Goal: Information Seeking & Learning: Learn about a topic

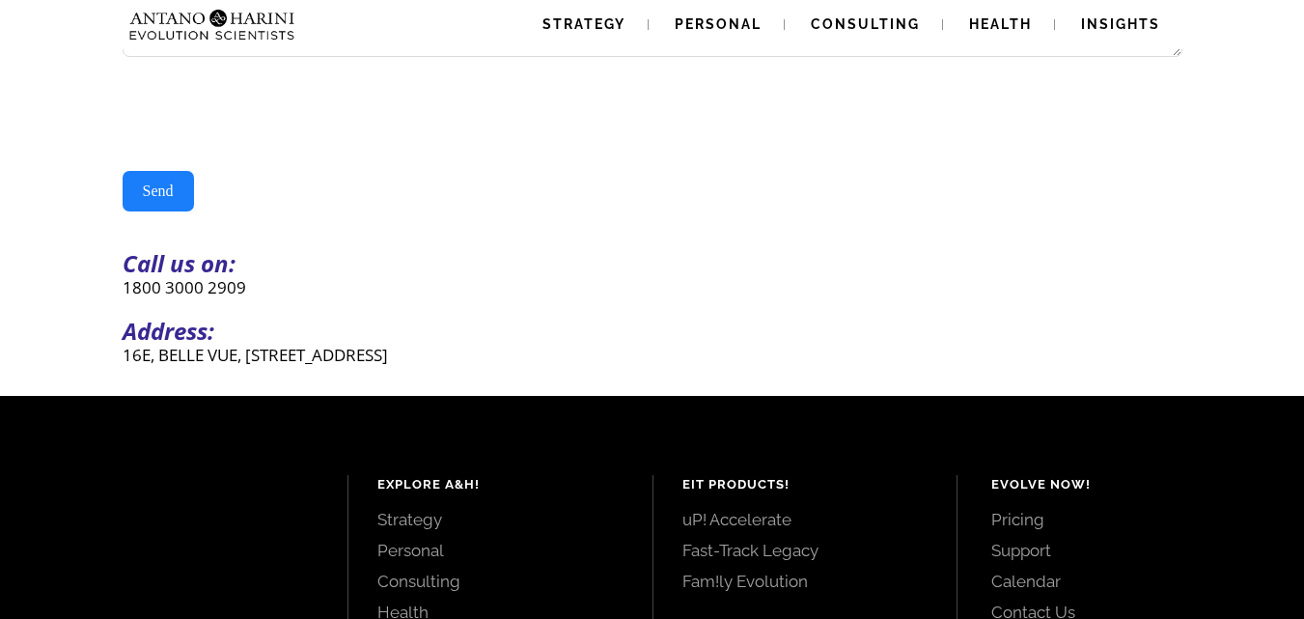
scroll to position [746, 0]
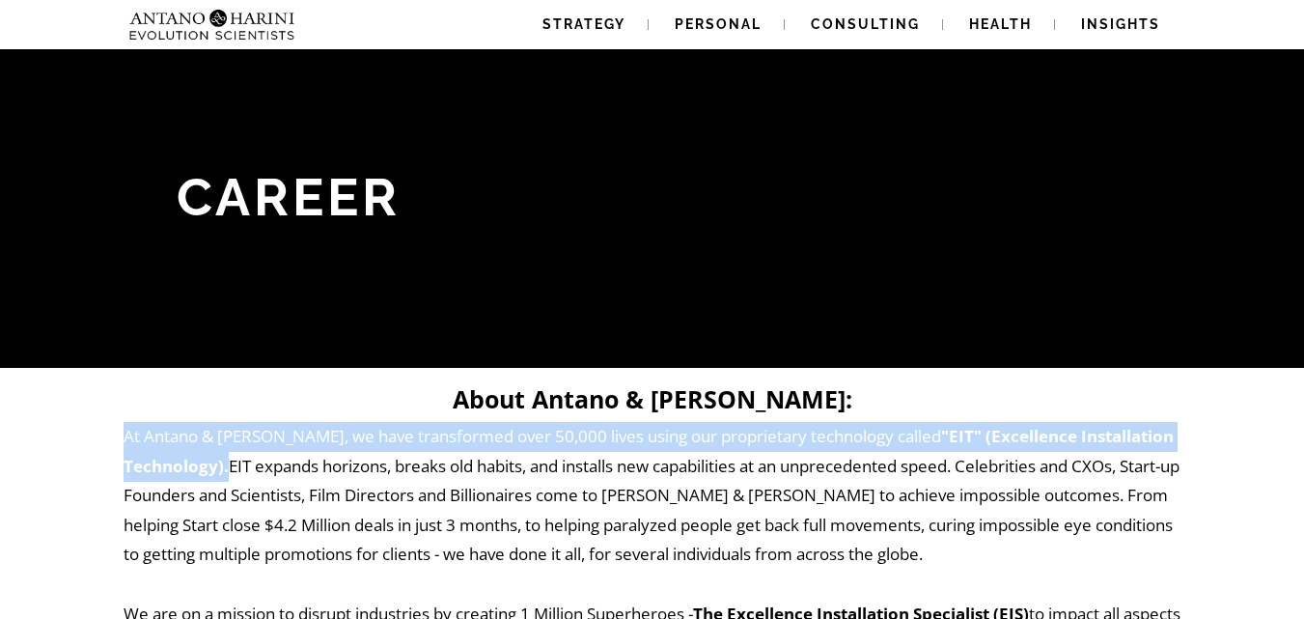
drag, startPoint x: 125, startPoint y: 434, endPoint x: 225, endPoint y: 464, distance: 104.7
click at [225, 464] on p "At Antano & [PERSON_NAME], we have transformed over 50,000 lives using our prop…" at bounding box center [653, 554] width 1058 height 265
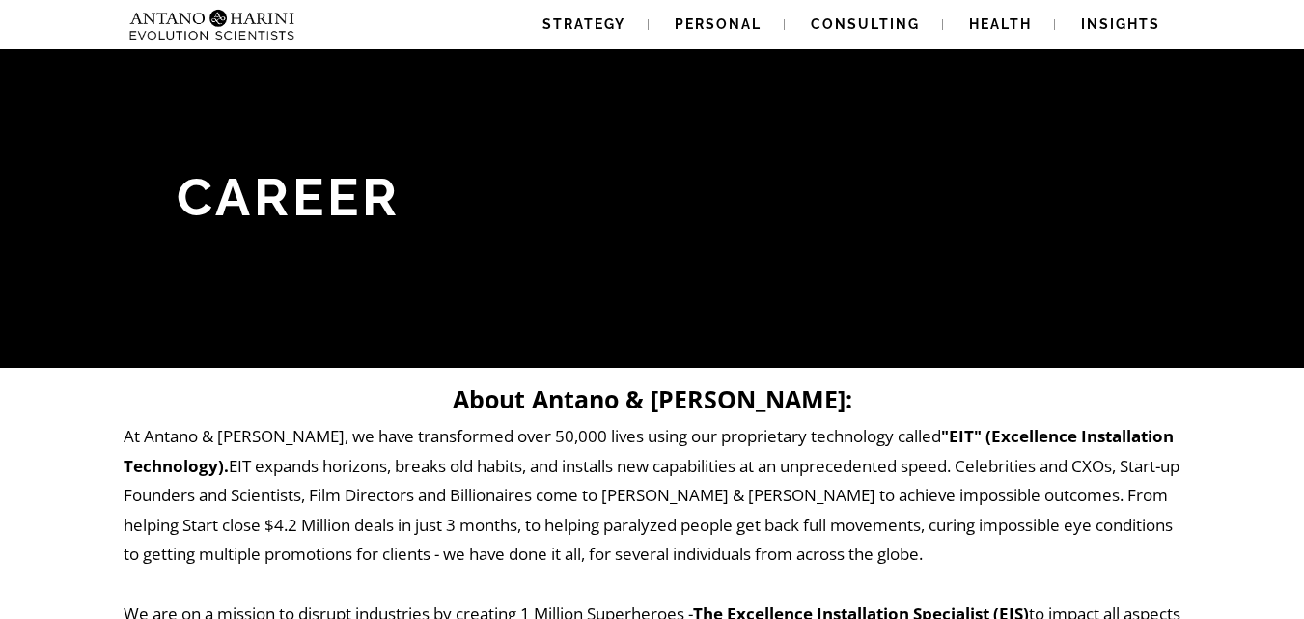
click at [330, 483] on p "At Antano & [PERSON_NAME], we have transformed over 50,000 lives using our prop…" at bounding box center [653, 554] width 1058 height 265
drag, startPoint x: 930, startPoint y: 432, endPoint x: 214, endPoint y: 459, distance: 716.7
click at [214, 459] on strong ""EIT" (Excellence Installation Technology)." at bounding box center [649, 451] width 1050 height 52
copy strong "Excellence Installation Technology"
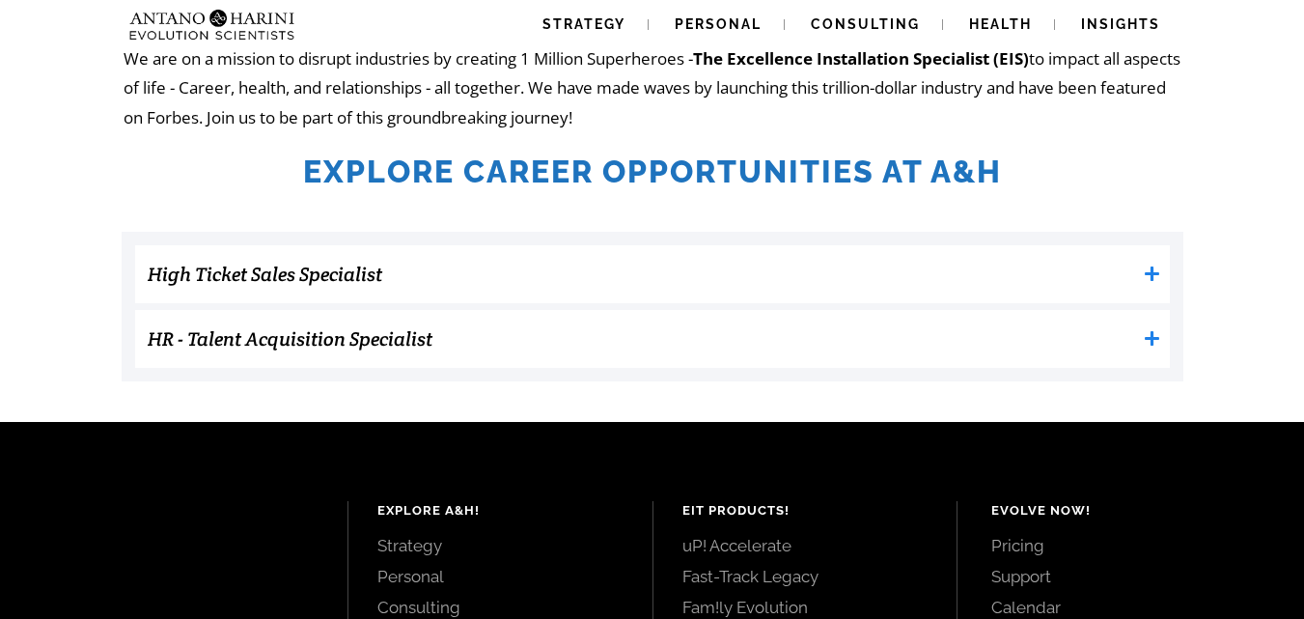
scroll to position [556, 0]
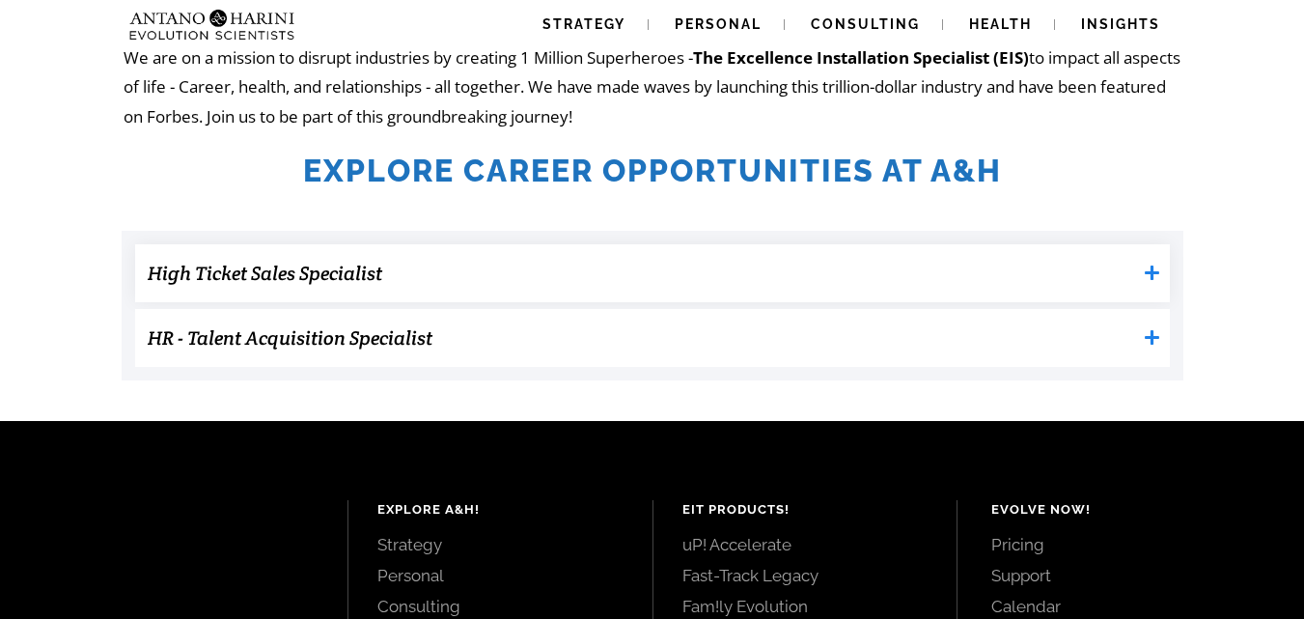
click at [625, 271] on h3 "High Ticket Sales Specialist" at bounding box center [642, 273] width 988 height 39
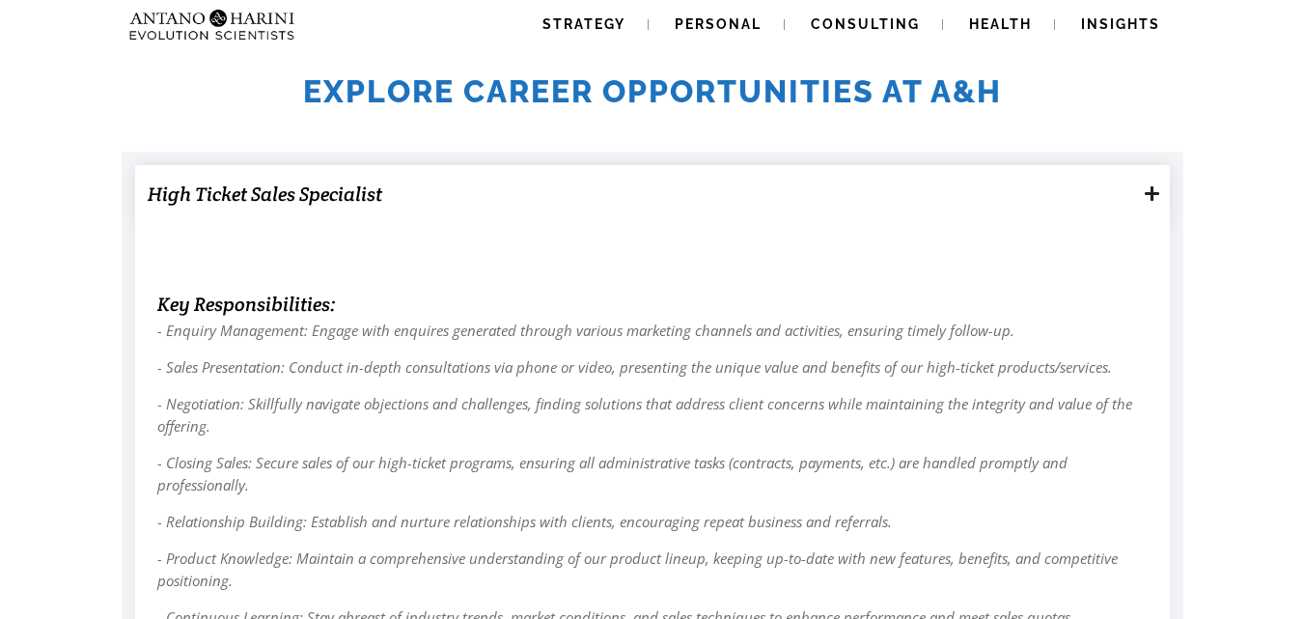
scroll to position [636, 0]
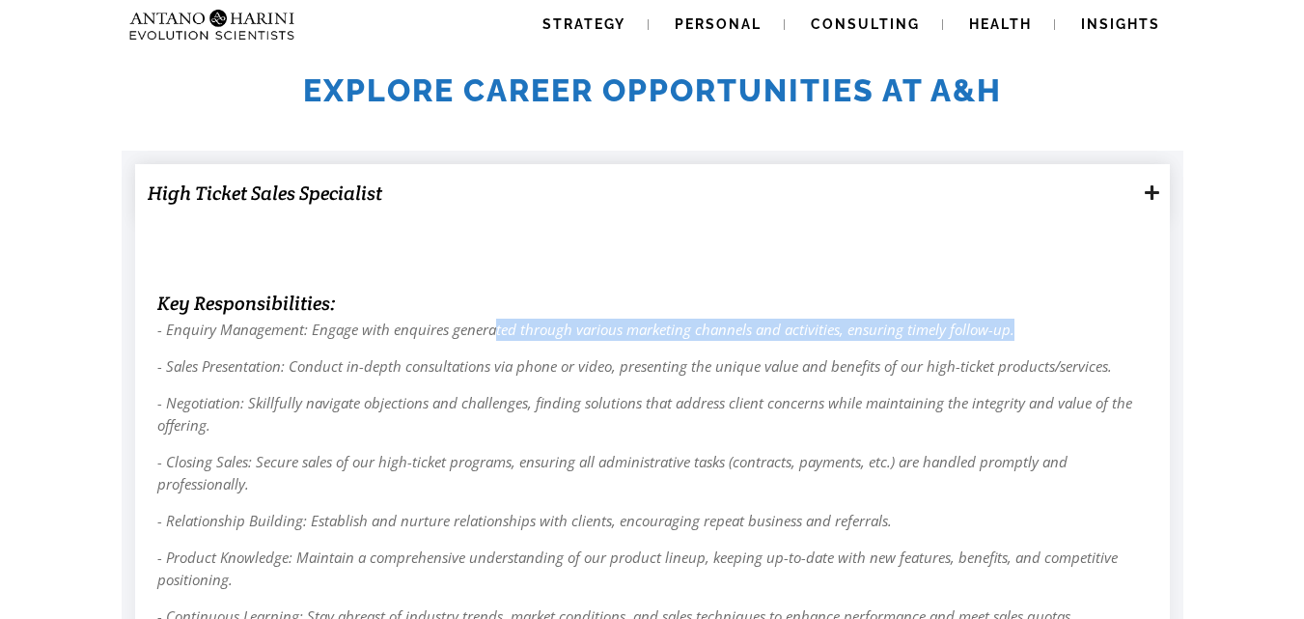
drag, startPoint x: 495, startPoint y: 331, endPoint x: 1031, endPoint y: 330, distance: 535.7
click at [1031, 330] on p "- Enquiry Management: Engage with enquires generated through various marketing …" at bounding box center [652, 330] width 990 height 22
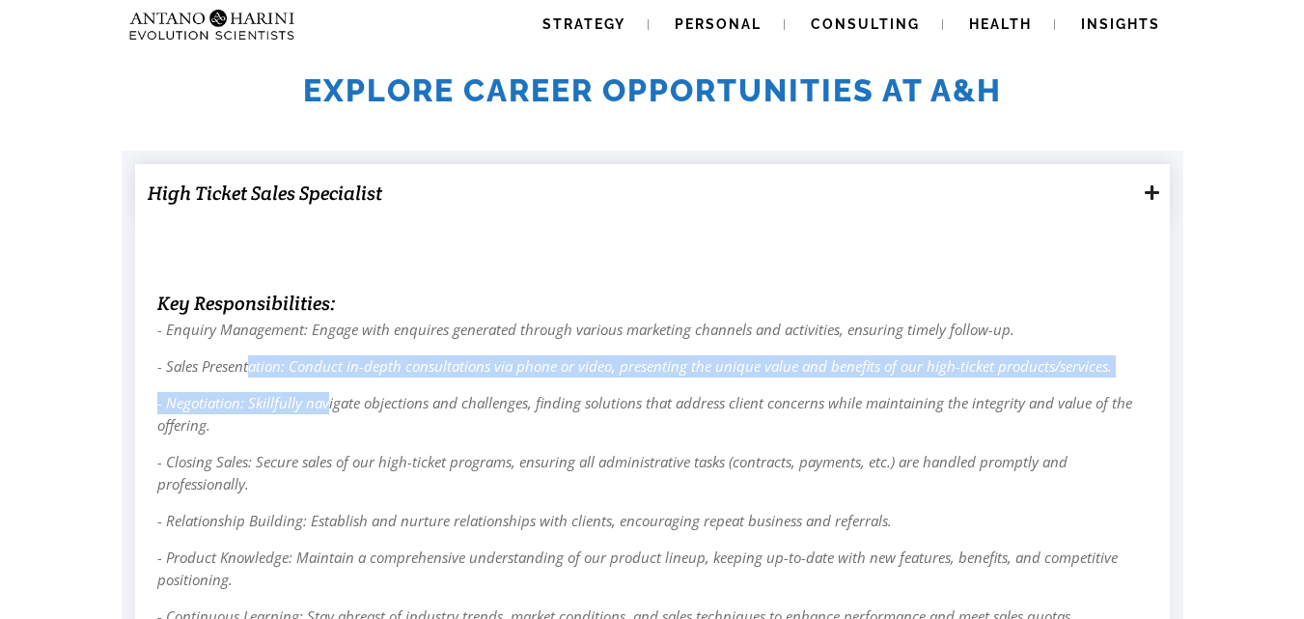
drag, startPoint x: 251, startPoint y: 374, endPoint x: 325, endPoint y: 384, distance: 75.1
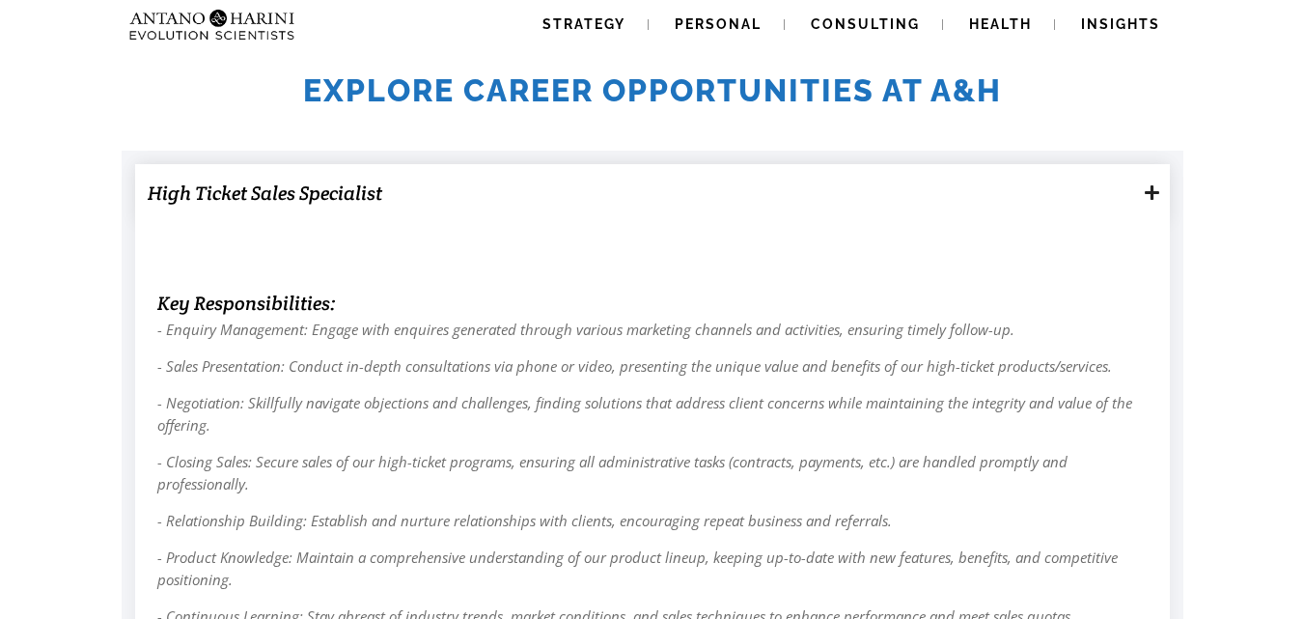
click at [470, 329] on span "- Enquiry Management: Engage with enquires generated through various marketing …" at bounding box center [585, 328] width 857 height 19
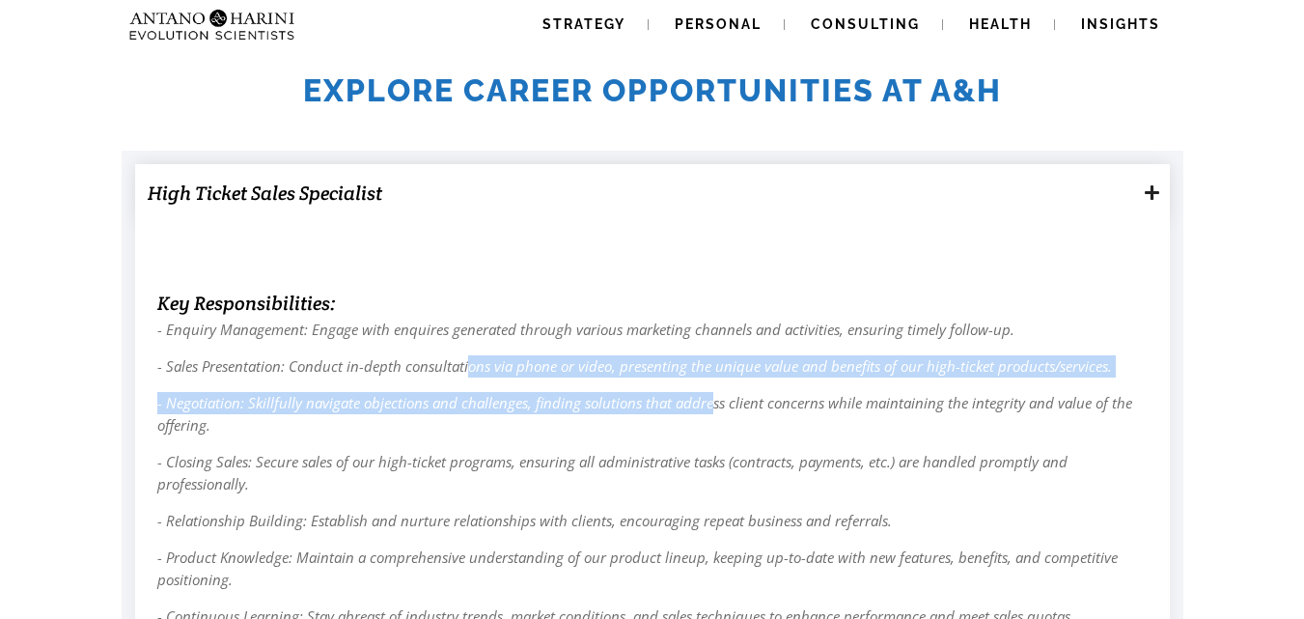
drag, startPoint x: 467, startPoint y: 368, endPoint x: 709, endPoint y: 401, distance: 244.5
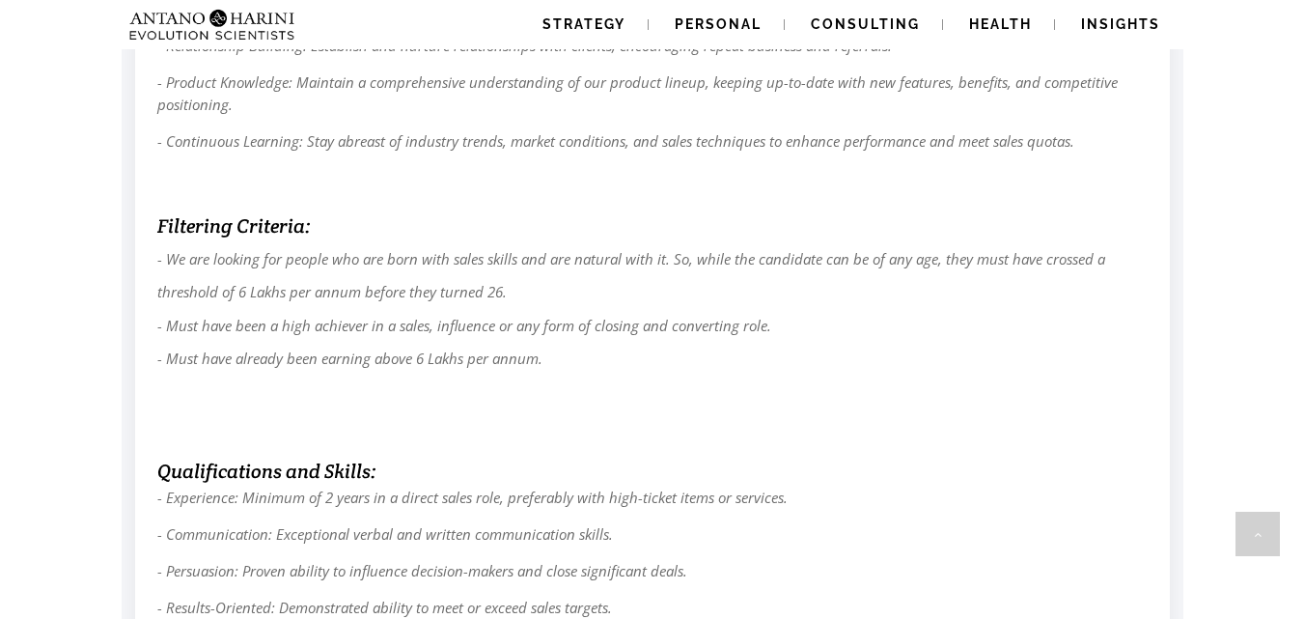
scroll to position [1112, 0]
drag, startPoint x: 191, startPoint y: 286, endPoint x: 479, endPoint y: 293, distance: 287.7
click at [479, 293] on span "- We are looking for people who are born with sales skills and are natural with…" at bounding box center [631, 308] width 948 height 120
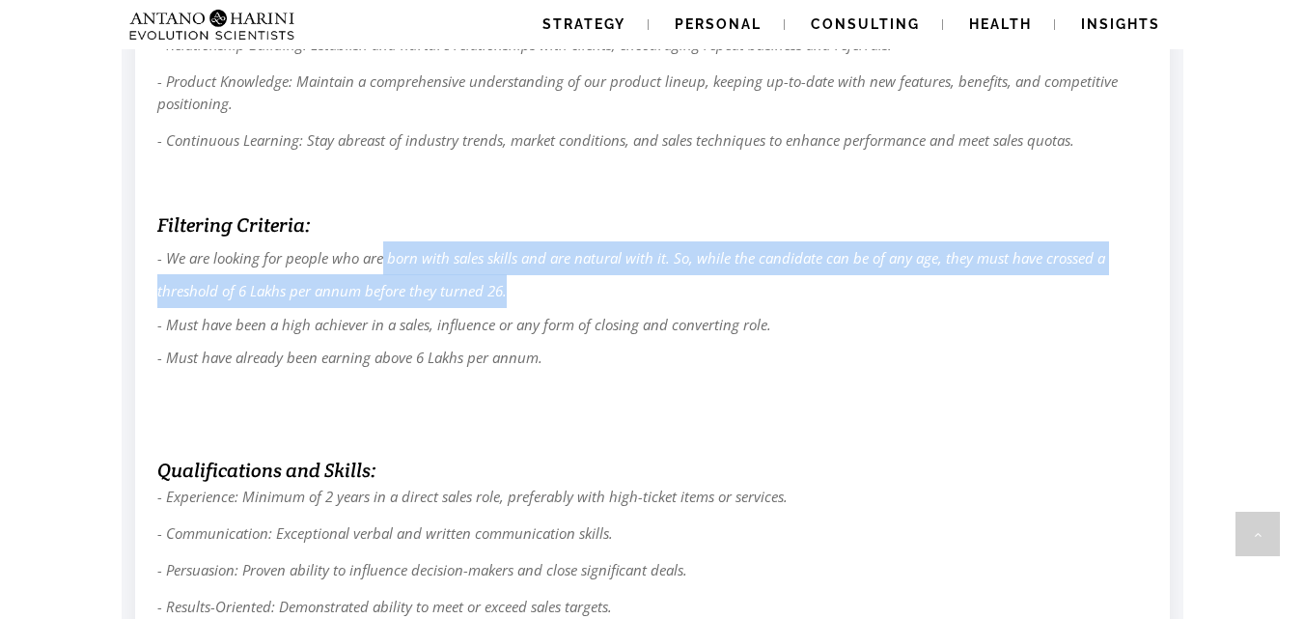
drag, startPoint x: 386, startPoint y: 255, endPoint x: 568, endPoint y: 304, distance: 188.0
click at [568, 304] on p "- We are looking for people who are born with sales skills and are natural with…" at bounding box center [652, 341] width 990 height 200
click at [470, 294] on span "- We are looking for people who are born with sales skills and are natural with…" at bounding box center [631, 308] width 948 height 120
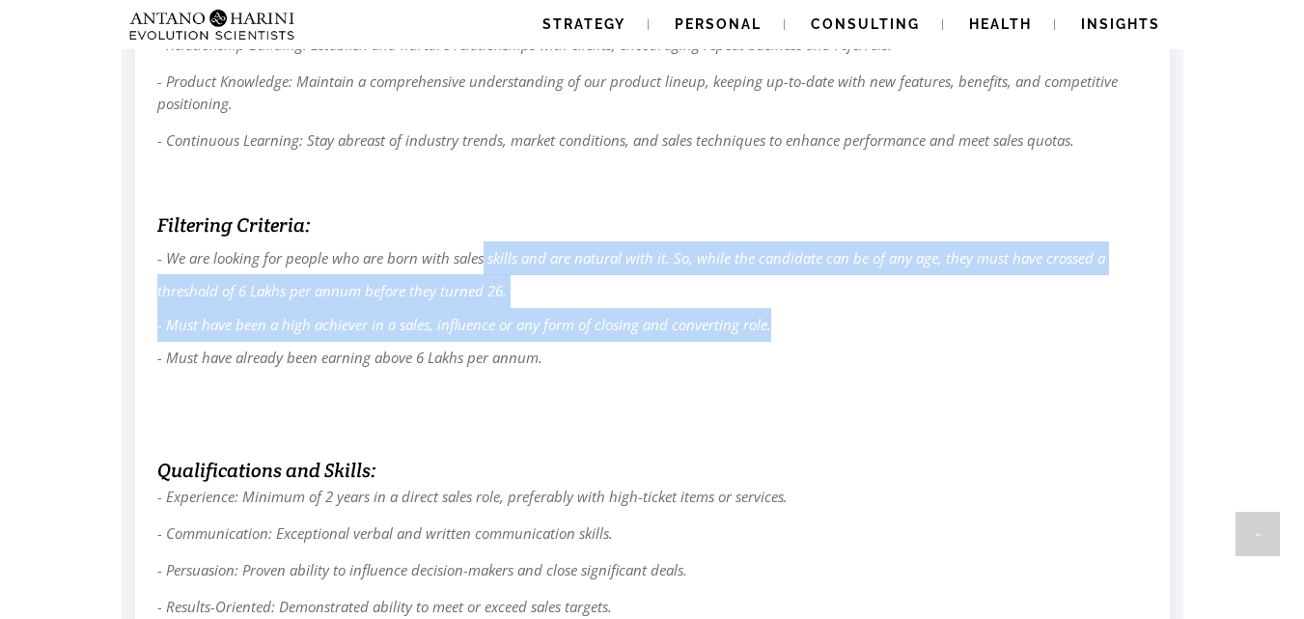
drag, startPoint x: 485, startPoint y: 268, endPoint x: 987, endPoint y: 327, distance: 506.3
click at [987, 327] on p "- We are looking for people who are born with sales skills and are natural with…" at bounding box center [652, 341] width 990 height 200
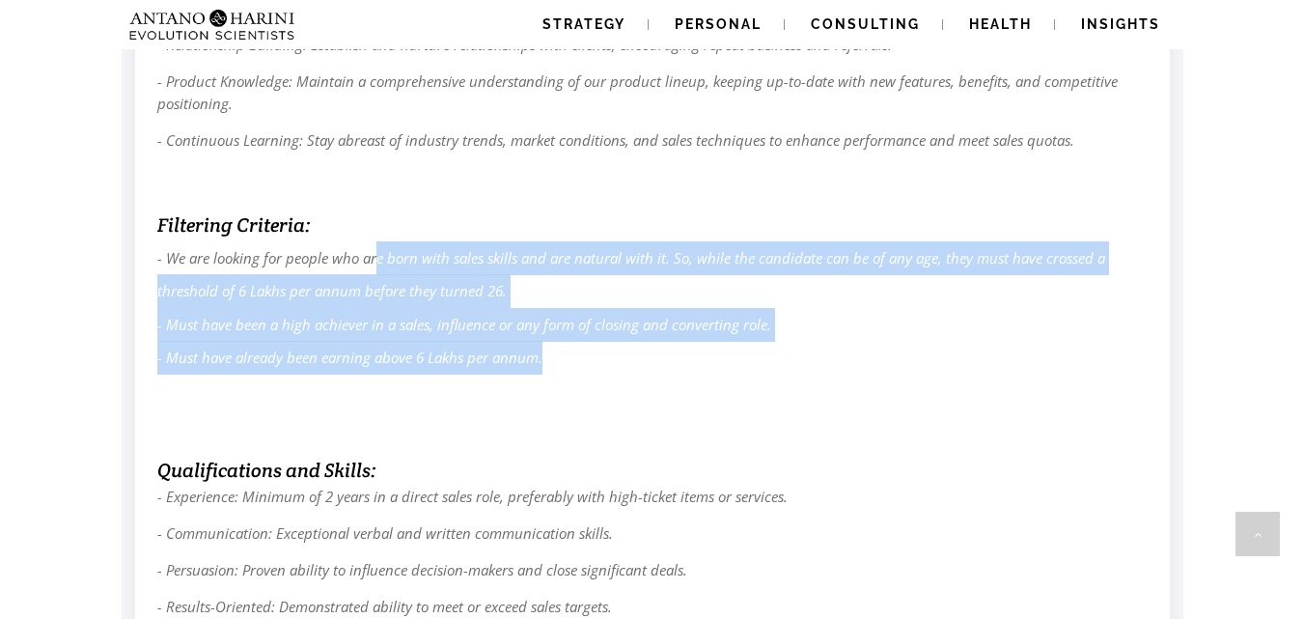
drag, startPoint x: 375, startPoint y: 266, endPoint x: 689, endPoint y: 363, distance: 329.1
click at [689, 363] on p "- We are looking for people who are born with sales skills and are natural with…" at bounding box center [652, 341] width 990 height 200
click at [493, 374] on p "- We are looking for people who are born with sales skills and are natural with…" at bounding box center [652, 341] width 990 height 200
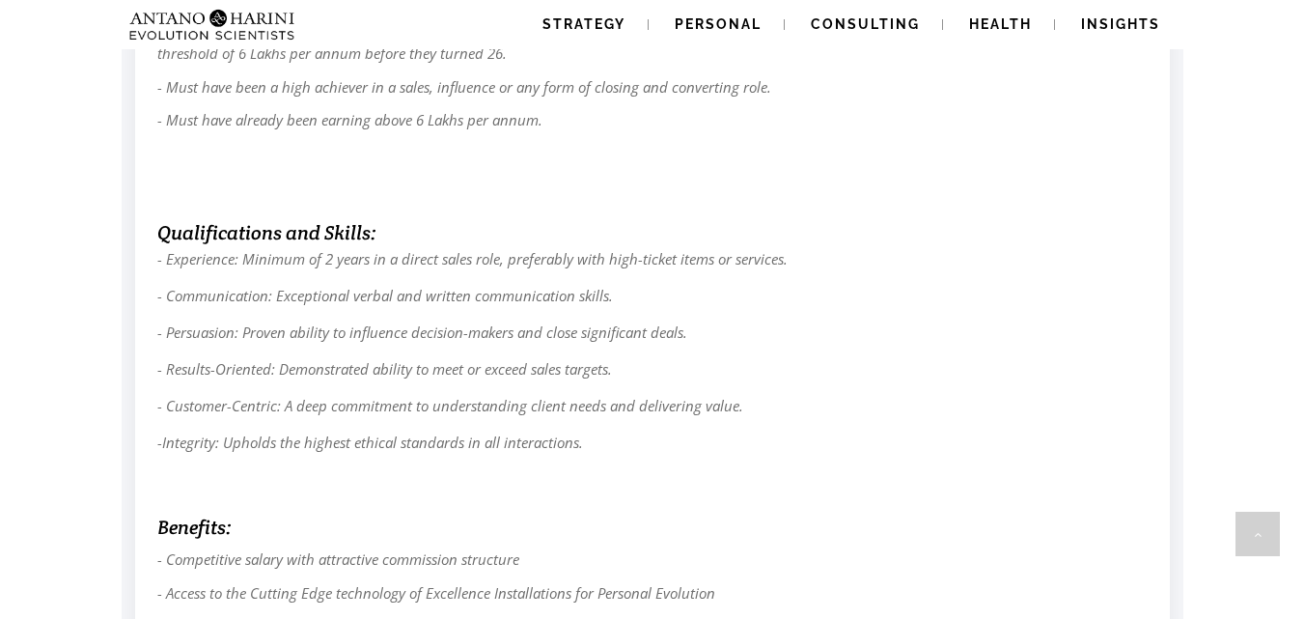
scroll to position [1350, 0]
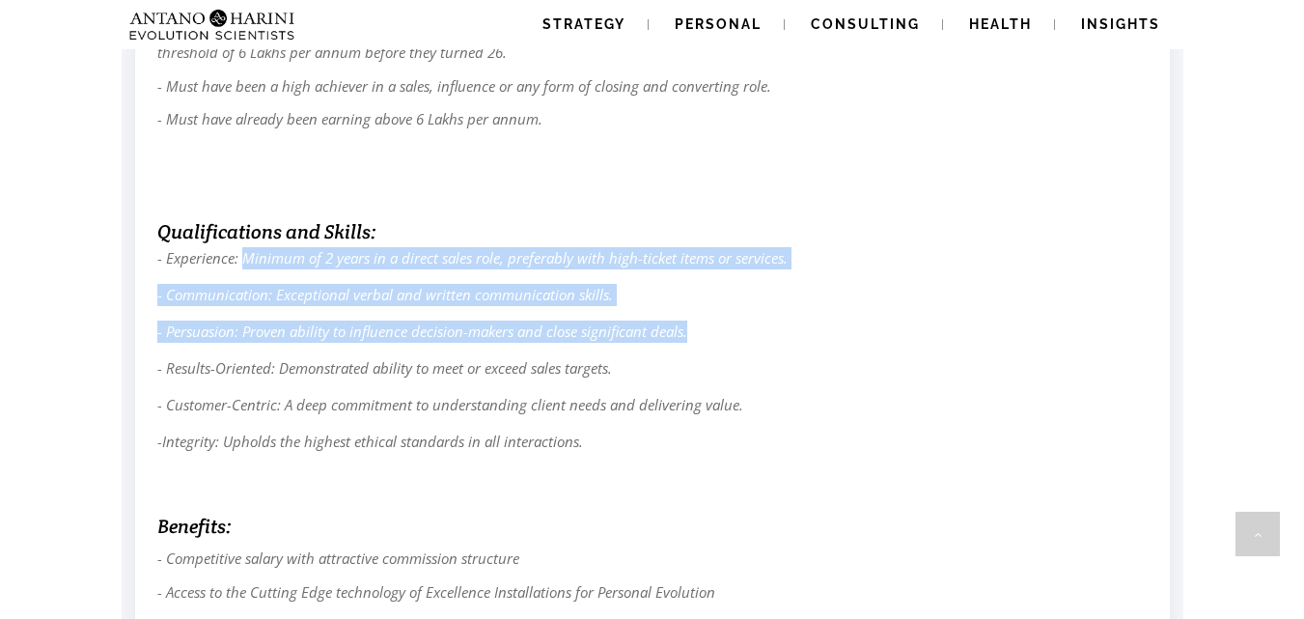
drag, startPoint x: 247, startPoint y: 261, endPoint x: 716, endPoint y: 332, distance: 474.5
click at [716, 332] on div "Key Responsibilities : - Enquiry Management: Engage with enquires generated thr…" at bounding box center [652, 153] width 992 height 1233
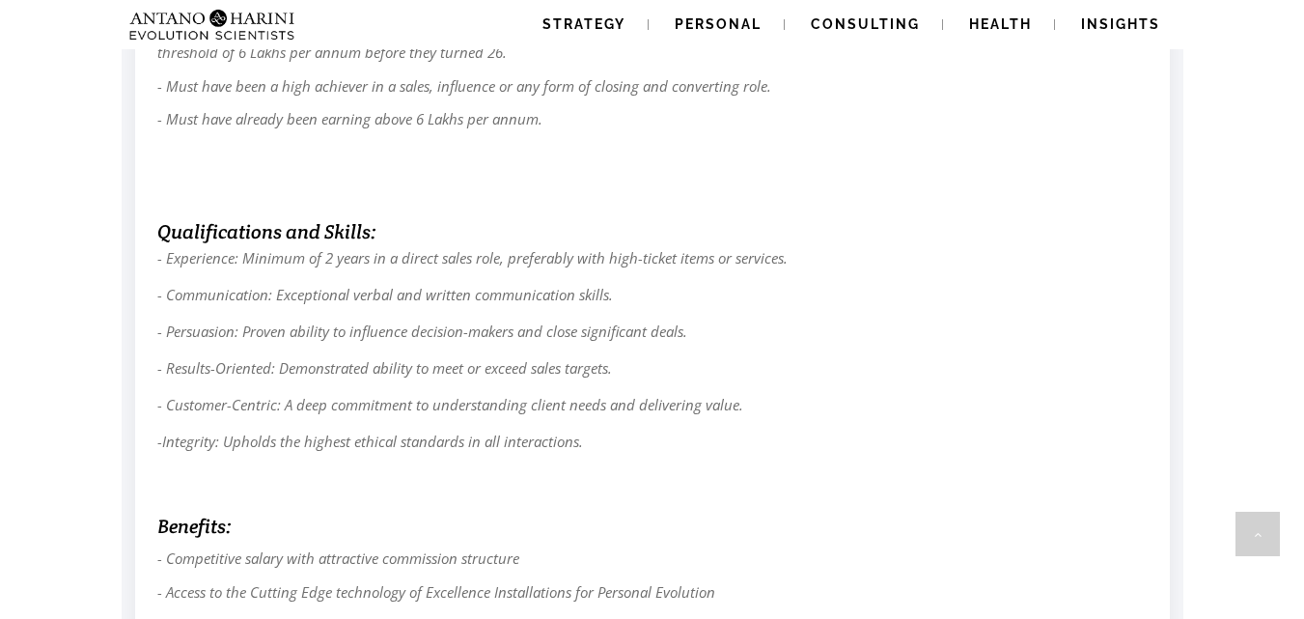
drag, startPoint x: 362, startPoint y: 265, endPoint x: 458, endPoint y: 221, distance: 106.2
click at [451, 221] on h6 "Qualifications and Skills:" at bounding box center [652, 232] width 990 height 30
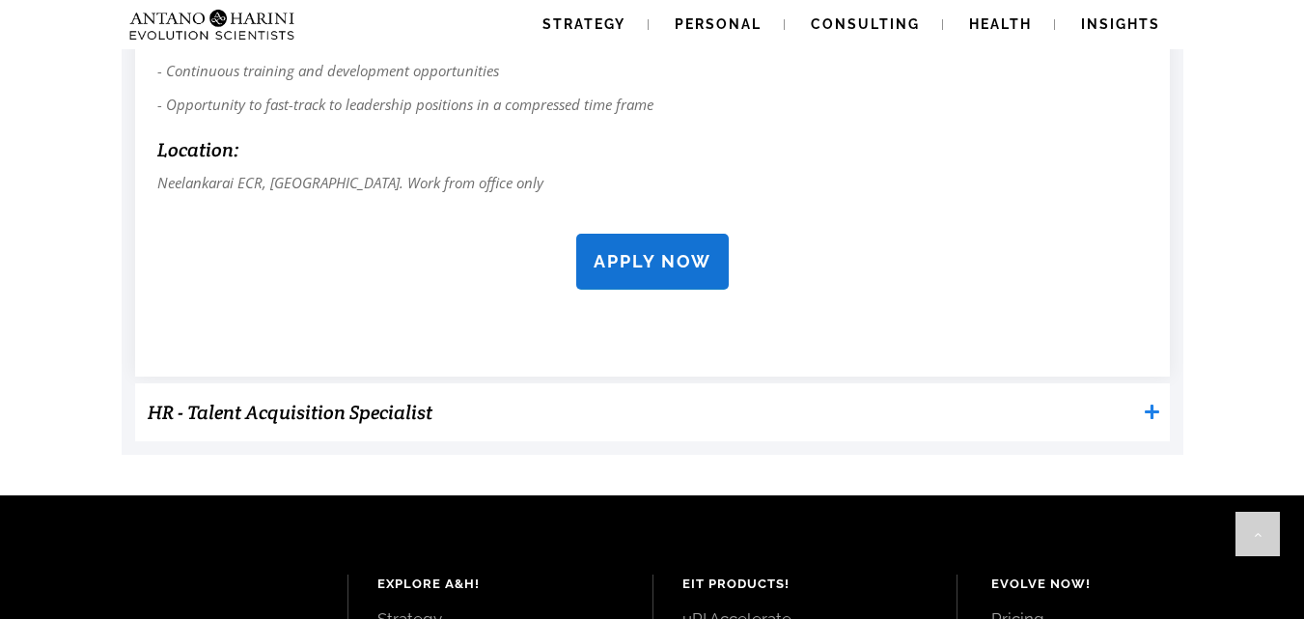
scroll to position [1906, 0]
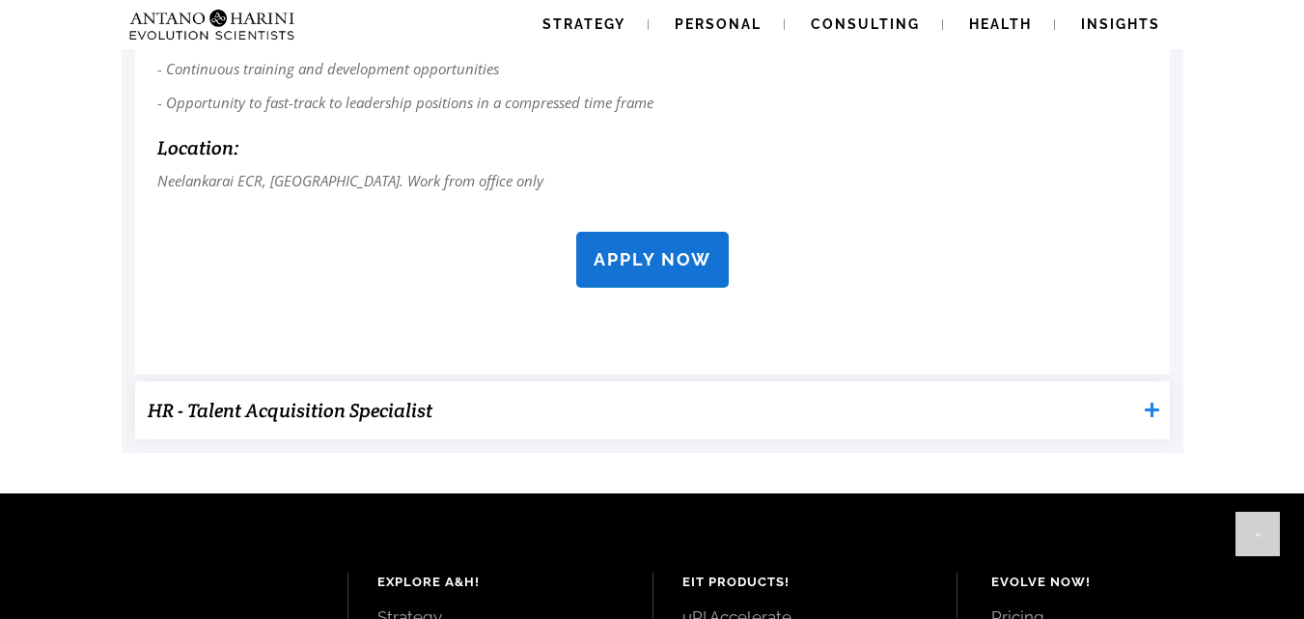
click at [334, 431] on "HR - Talent Acquisition Specialist" at bounding box center [652, 410] width 1035 height 58
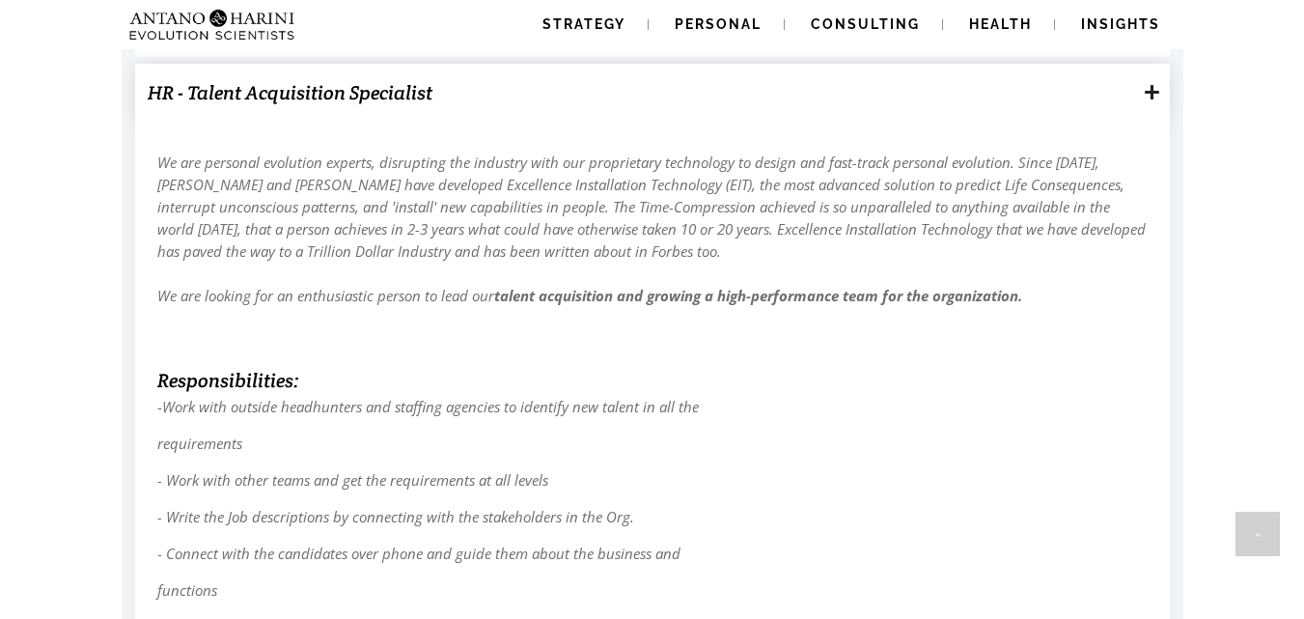
scroll to position [2225, 0]
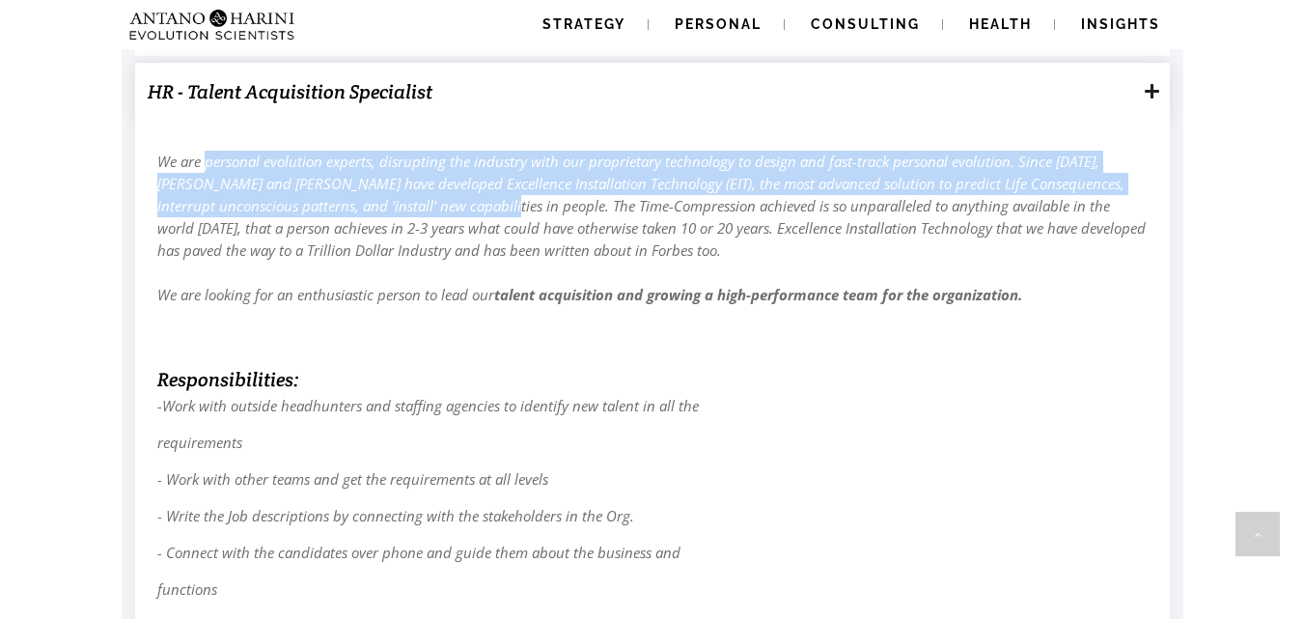
drag, startPoint x: 208, startPoint y: 170, endPoint x: 465, endPoint y: 216, distance: 260.9
click at [465, 216] on p "We are personal evolution experts, disrupting the industry with our proprietary…" at bounding box center [652, 251] width 990 height 200
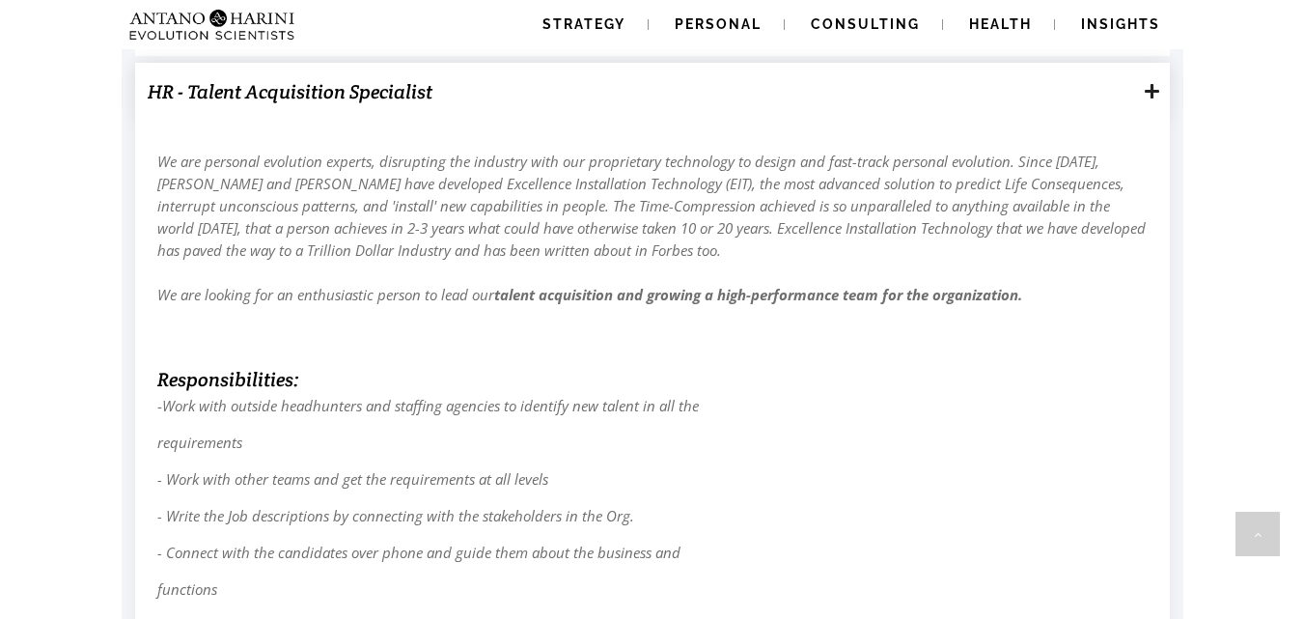
click at [632, 269] on p "We are personal evolution experts, disrupting the industry with our proprietary…" at bounding box center [652, 251] width 990 height 200
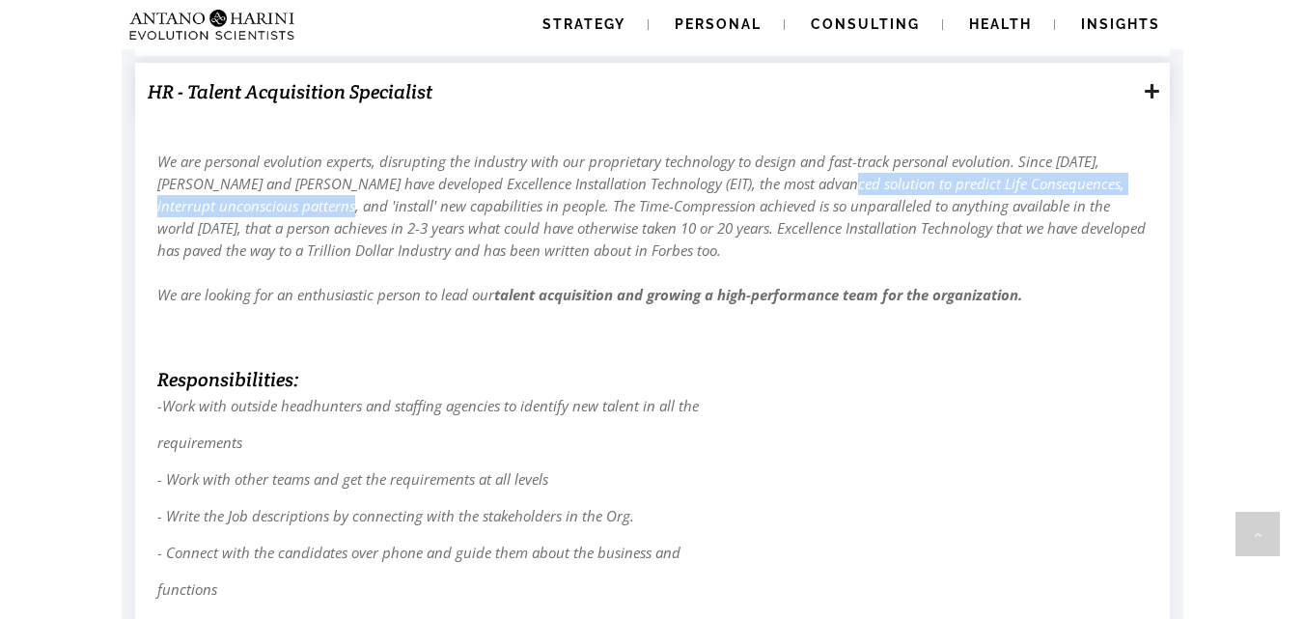
drag, startPoint x: 783, startPoint y: 187, endPoint x: 293, endPoint y: 211, distance: 490.0
click at [293, 211] on em "We are personal evolution experts, disrupting the industry with our proprietary…" at bounding box center [651, 206] width 988 height 108
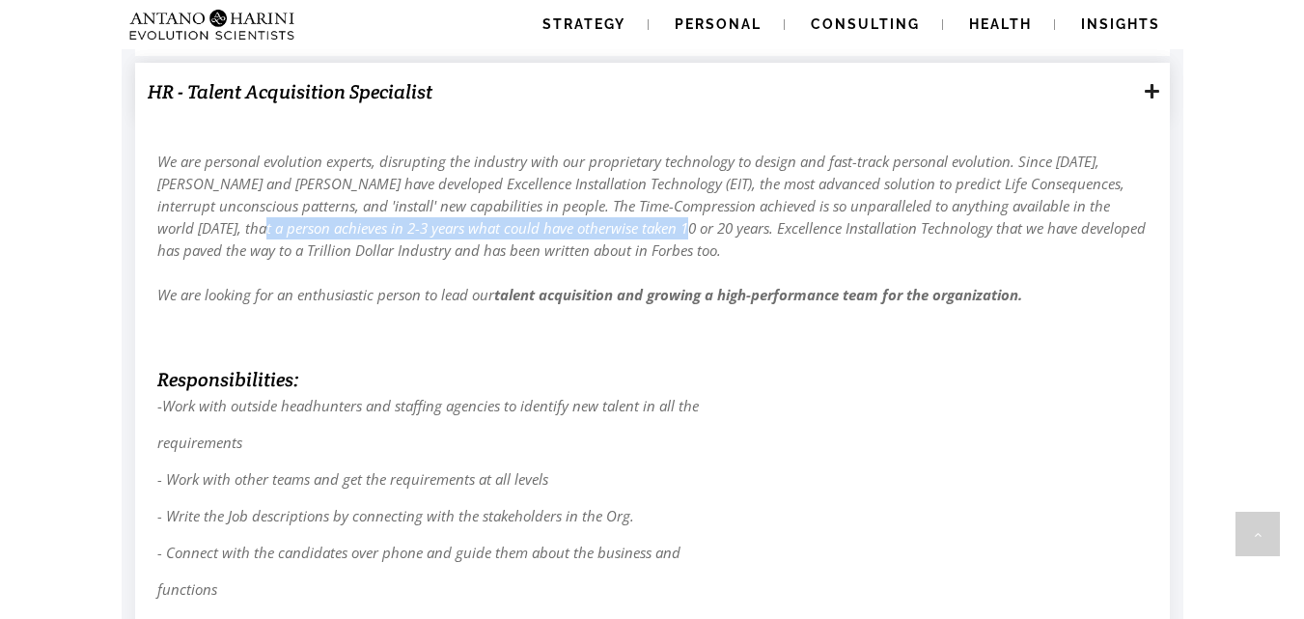
drag, startPoint x: 201, startPoint y: 233, endPoint x: 621, endPoint y: 238, distance: 419.9
click at [621, 238] on p "We are personal evolution experts, disrupting the industry with our proprietary…" at bounding box center [652, 251] width 990 height 200
drag, startPoint x: 610, startPoint y: 346, endPoint x: 510, endPoint y: 341, distance: 100.5
click at [510, 341] on p "We are personal evolution experts, disrupting the industry with our proprietary…" at bounding box center [652, 251] width 990 height 200
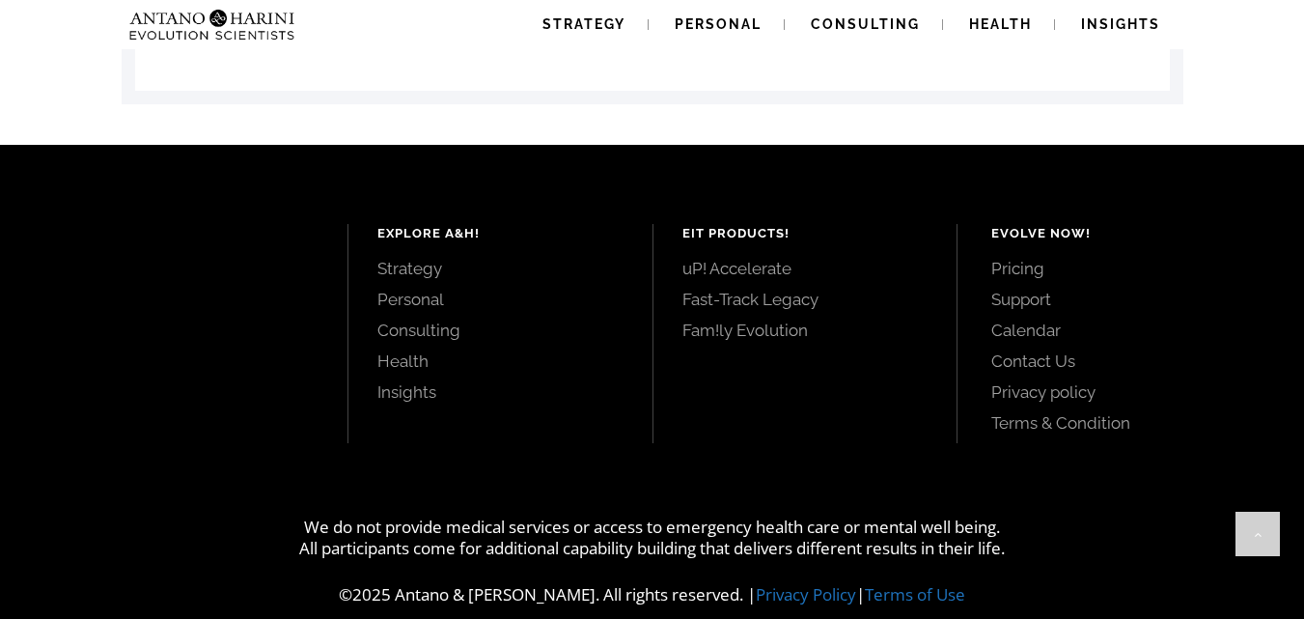
scroll to position [3504, 0]
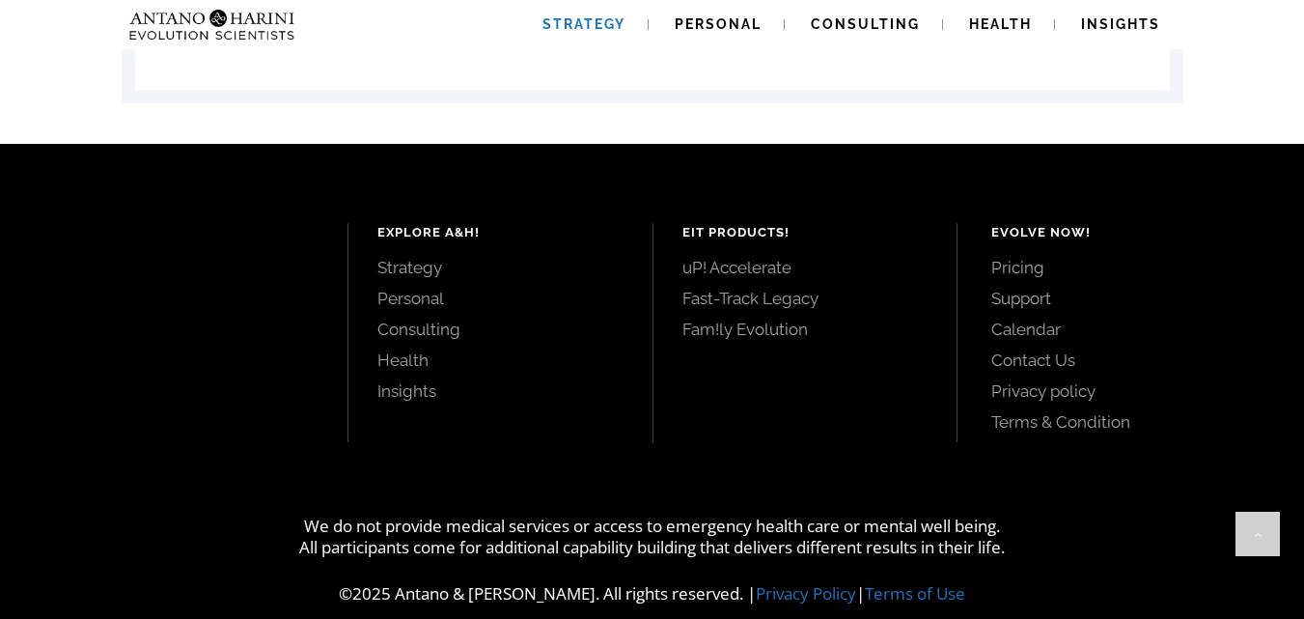
click at [582, 11] on link "Strategy" at bounding box center [583, 24] width 129 height 49
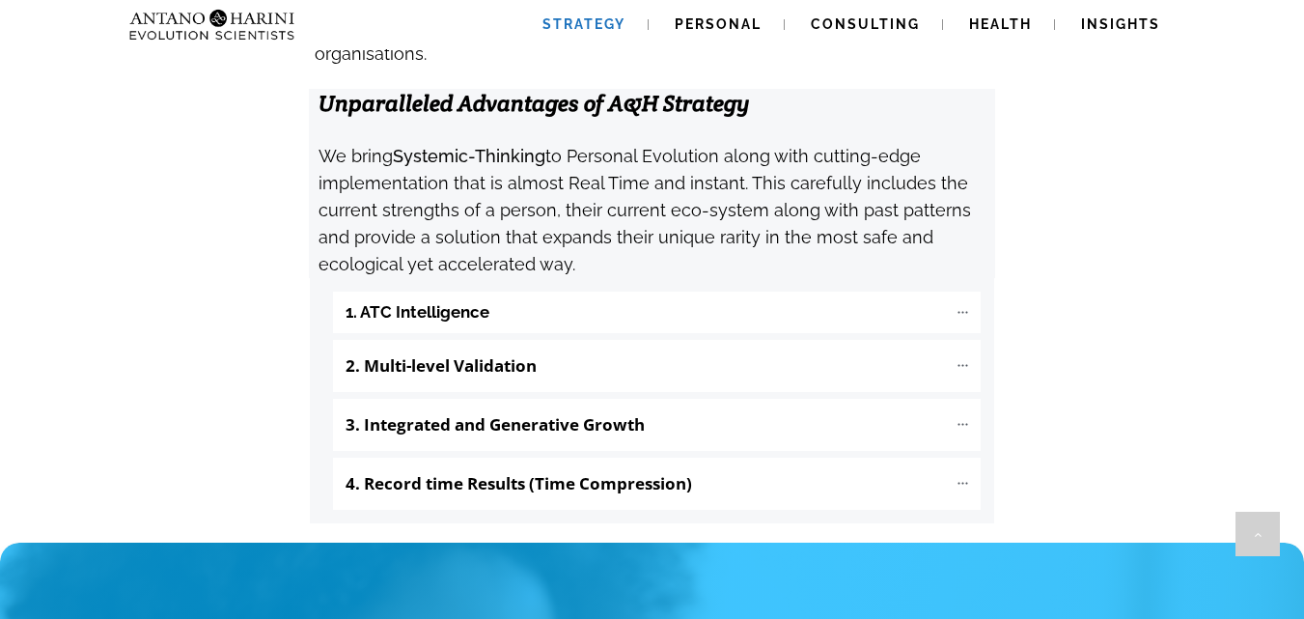
scroll to position [2068, 0]
